Goal: Find specific page/section: Find specific page/section

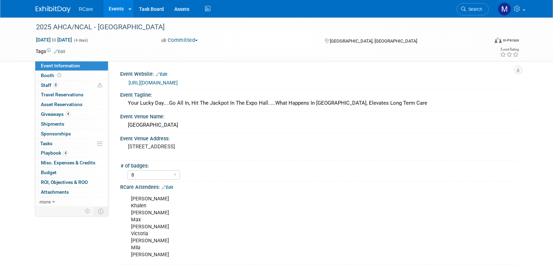
select select "8"
click at [116, 10] on link "Events" at bounding box center [116, 8] width 26 height 17
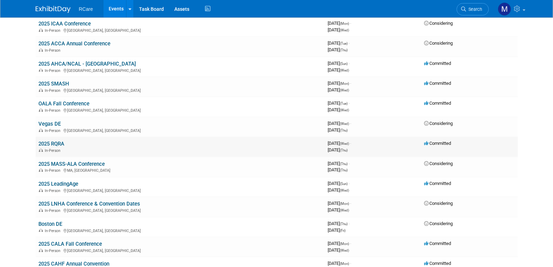
scroll to position [245, 0]
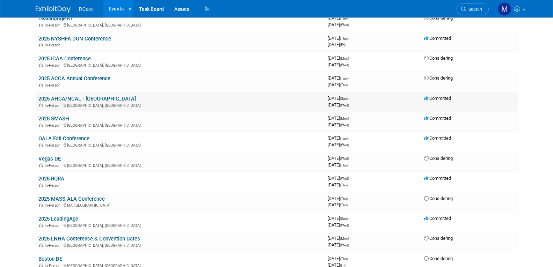
click at [98, 99] on link "2025 AHCA/NCAL - [GEOGRAPHIC_DATA]" at bounding box center [87, 99] width 98 height 6
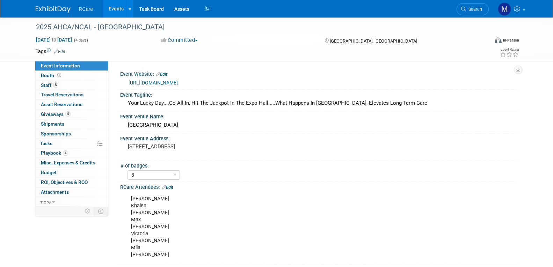
select select "8"
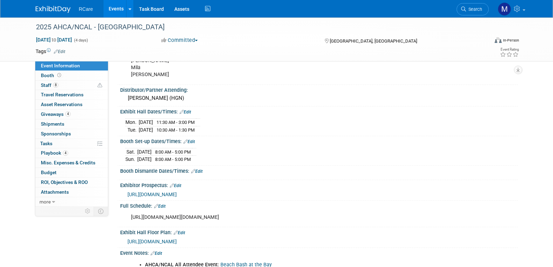
scroll to position [175, 0]
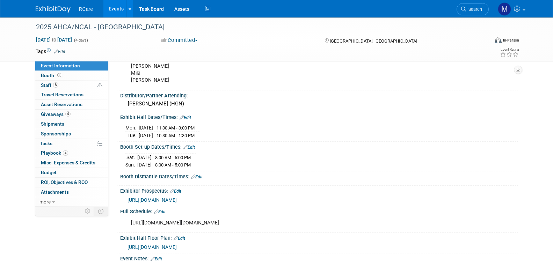
drag, startPoint x: 171, startPoint y: 128, endPoint x: 210, endPoint y: 133, distance: 39.1
click at [200, 133] on tbody "Mon. Oct 20, 2025 11:30 AM - 3:00 PM Tue. Oct 21, 2025 10:30 AM - 1:30 PM" at bounding box center [163, 131] width 75 height 15
click at [196, 133] on td "10:30 AM - 1:30 PM" at bounding box center [174, 135] width 43 height 7
drag, startPoint x: 169, startPoint y: 127, endPoint x: 212, endPoint y: 133, distance: 43.5
click at [200, 133] on tbody "Mon. Oct 20, 2025 11:30 AM - 3:00 PM Tue. Oct 21, 2025 10:30 AM - 1:30 PM" at bounding box center [163, 131] width 75 height 15
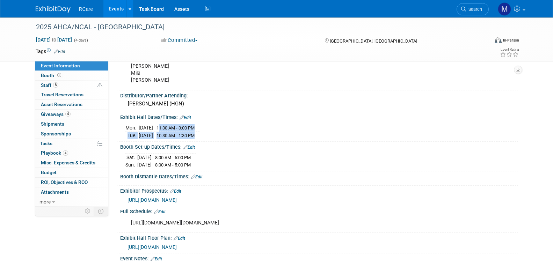
click at [200, 133] on td at bounding box center [198, 135] width 4 height 7
